Goal: Transaction & Acquisition: Book appointment/travel/reservation

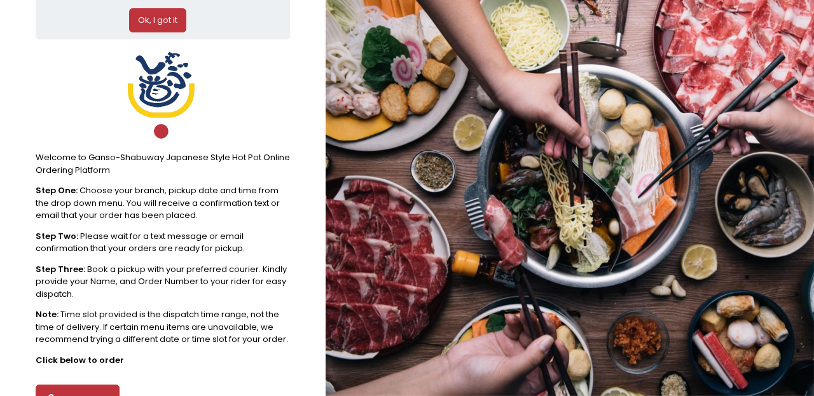
scroll to position [153, 0]
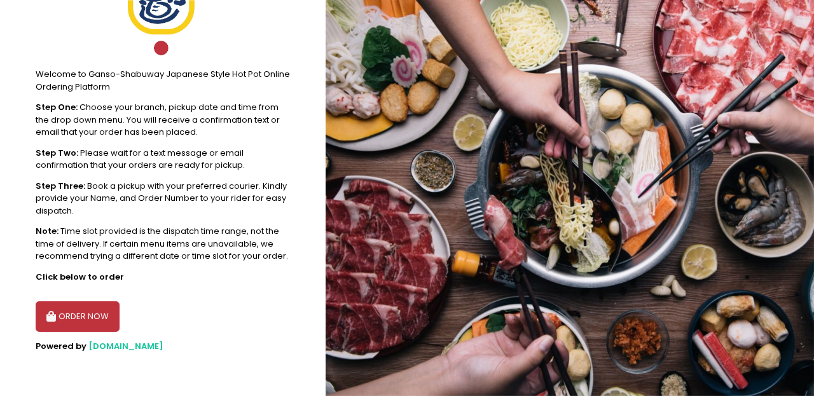
click at [83, 314] on button "ORDER NOW" at bounding box center [78, 317] width 84 height 31
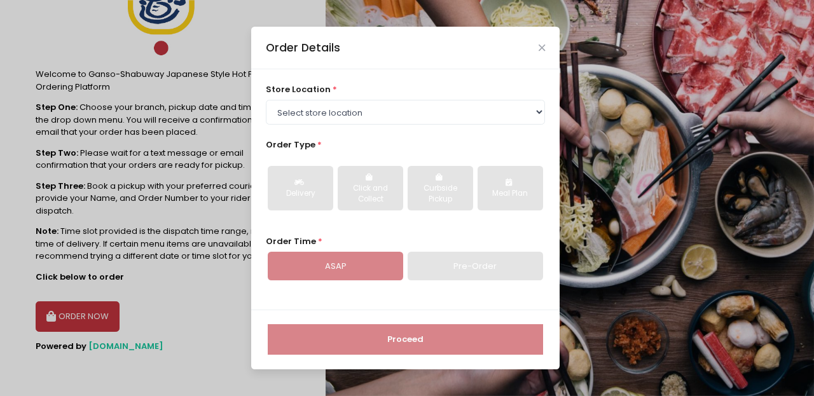
click at [418, 125] on div "store location * Select store location [GEOGRAPHIC_DATA]-[GEOGRAPHIC_DATA] [GEO…" at bounding box center [405, 189] width 309 height 240
click at [418, 104] on select "Select store location [GEOGRAPHIC_DATA]-[GEOGRAPHIC_DATA]-[GEOGRAPHIC_DATA]" at bounding box center [406, 112] width 280 height 24
select select "6142dc48c0144a0f30d65143"
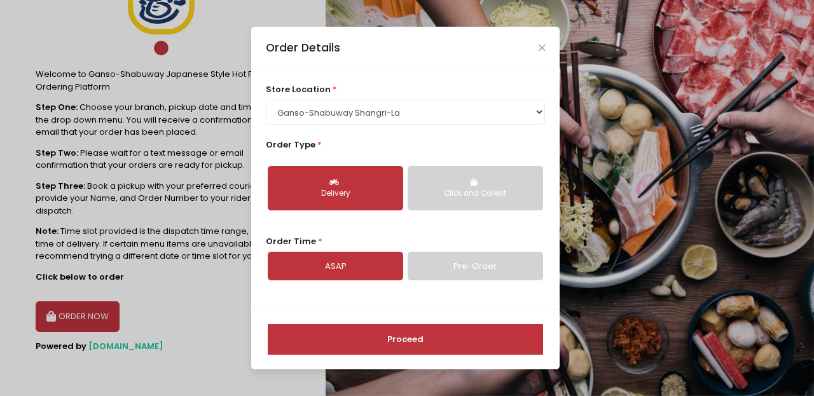
click at [469, 266] on link "Pre-Order" at bounding box center [475, 266] width 135 height 29
select select "[DATE]"
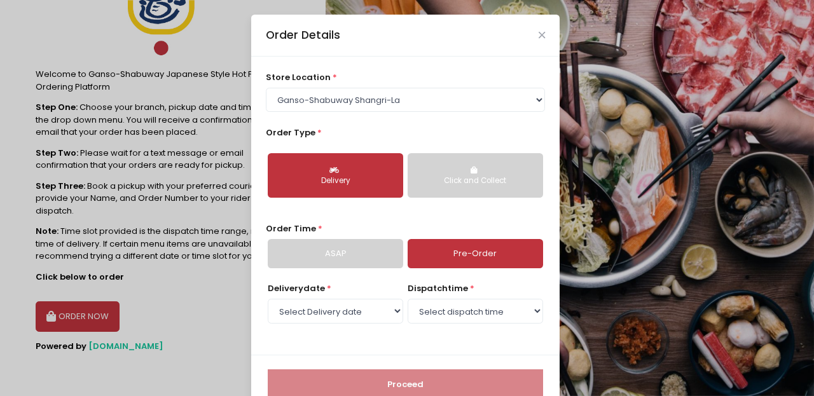
scroll to position [32, 0]
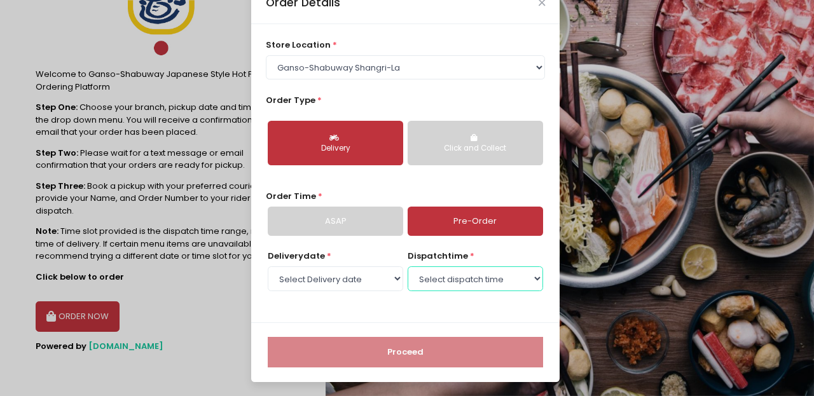
click at [466, 284] on select "Select dispatch time 01:30 PM - 02:00 PM 02:00 PM - 02:30 PM 02:30 PM - 03:00 P…" at bounding box center [475, 279] width 135 height 24
select select "16:30"
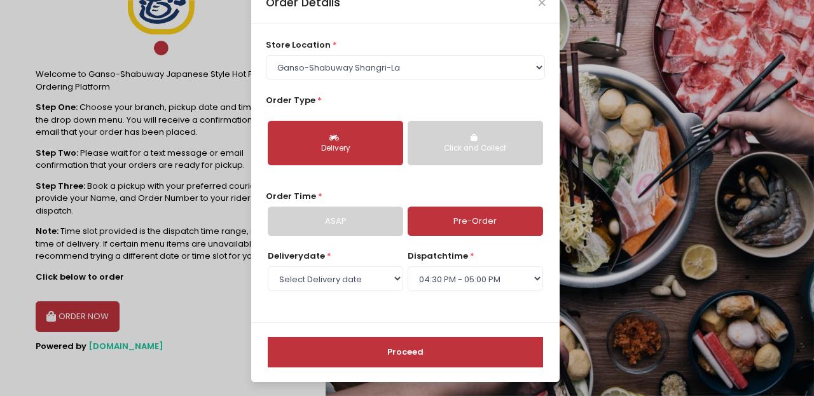
click at [394, 351] on button "Proceed" at bounding box center [405, 352] width 275 height 31
